Goal: Information Seeking & Learning: Learn about a topic

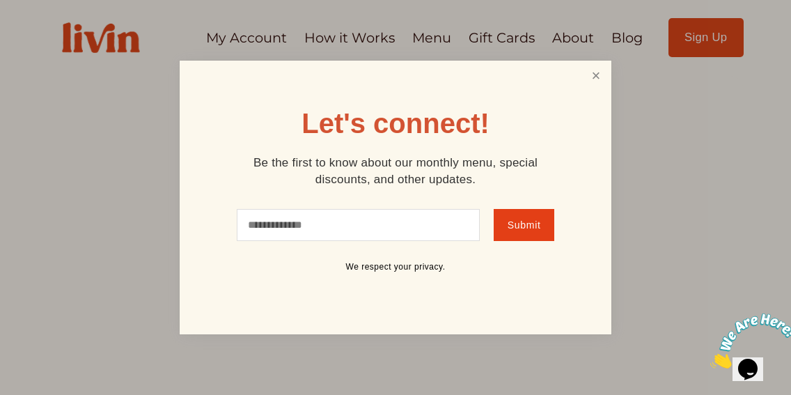
click at [595, 73] on link "Close" at bounding box center [596, 76] width 26 height 26
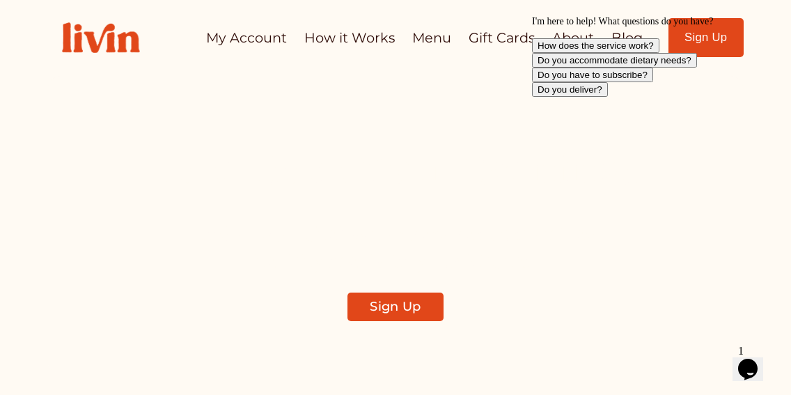
click at [532, 16] on icon "Chat attention grabber" at bounding box center [532, 16] width 0 height 0
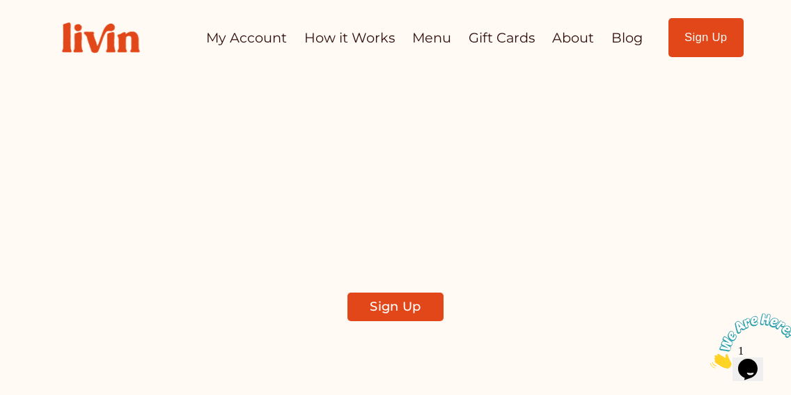
click at [553, 41] on link "About" at bounding box center [573, 37] width 42 height 27
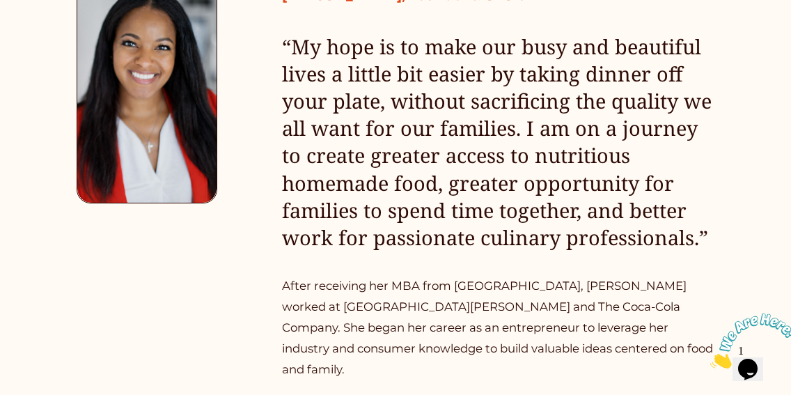
scroll to position [611, 0]
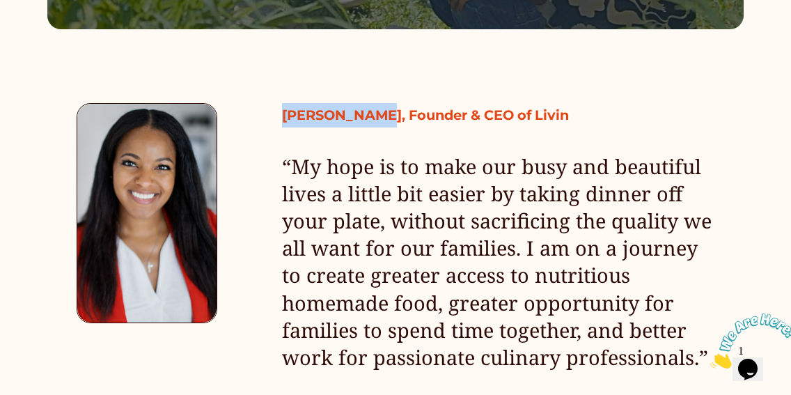
drag, startPoint x: 369, startPoint y: 113, endPoint x: 281, endPoint y: 113, distance: 87.7
click at [282, 113] on strong "Erica Tuggle, Founder & CEO of Livin" at bounding box center [425, 115] width 287 height 17
copy strong "Erica Tuggle"
